Goal: Navigation & Orientation: Find specific page/section

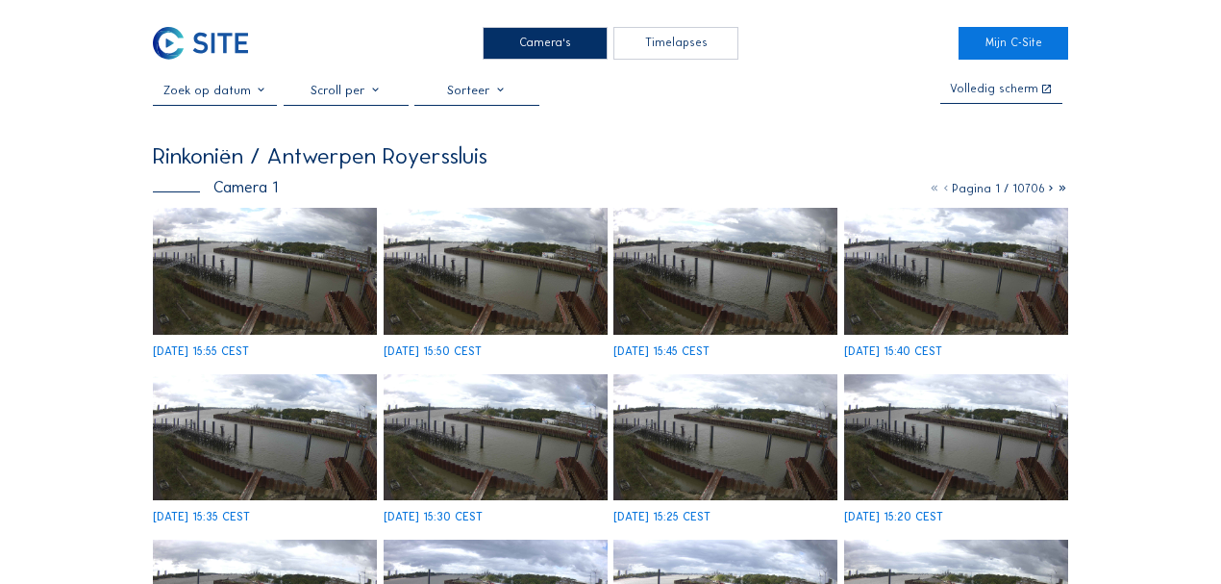
click at [209, 33] on img at bounding box center [201, 43] width 96 height 32
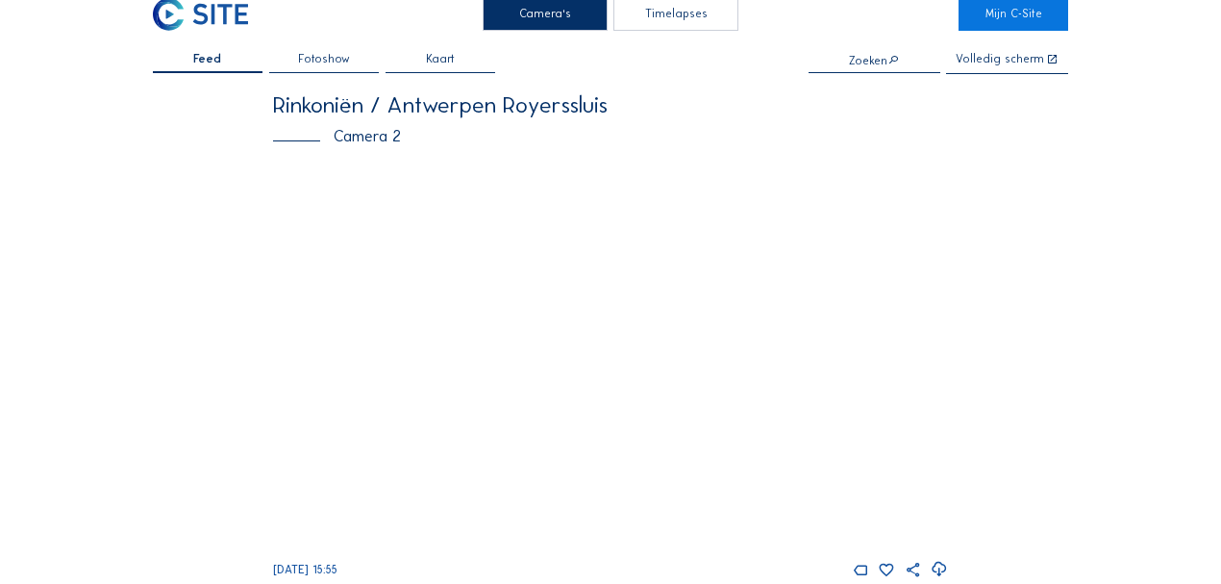
scroll to position [27, 0]
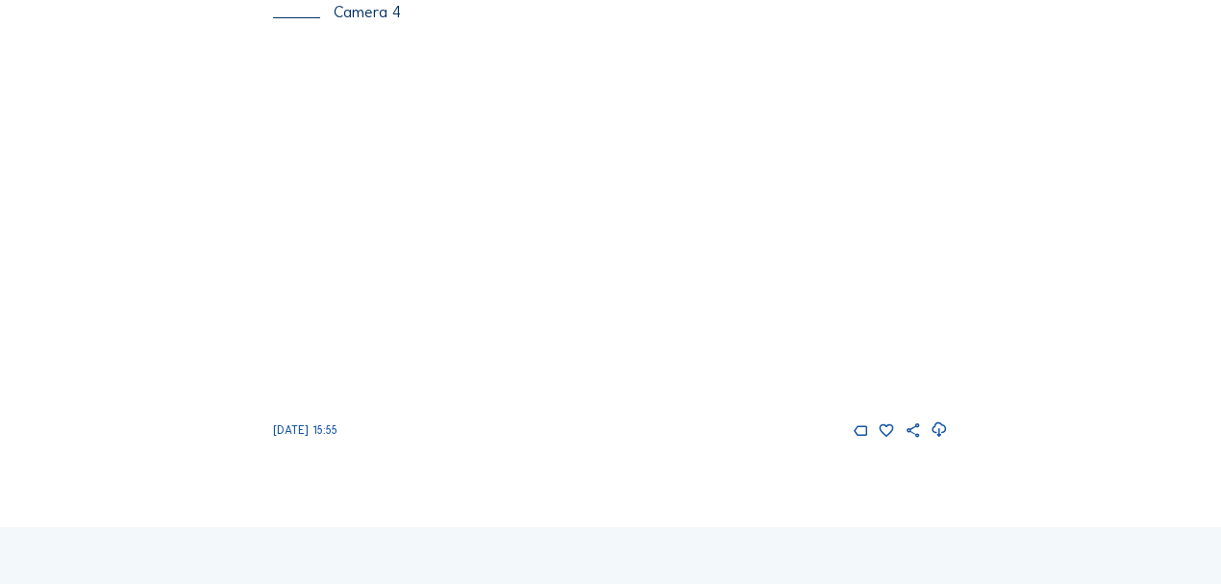
scroll to position [2215, 0]
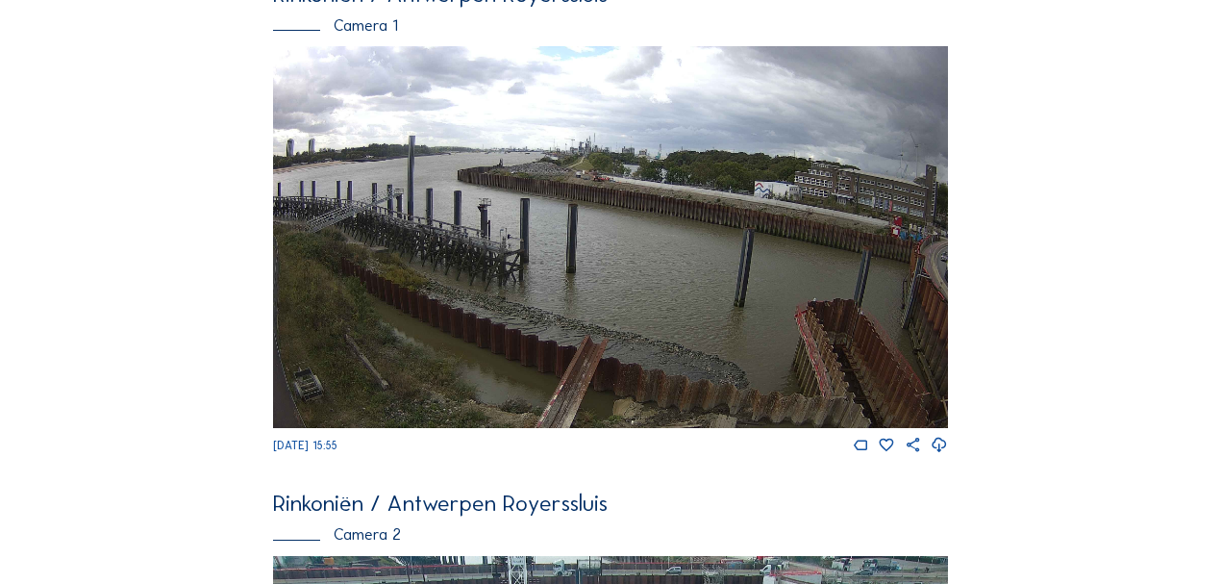
scroll to position [0, 0]
